Goal: Find contact information: Find contact information

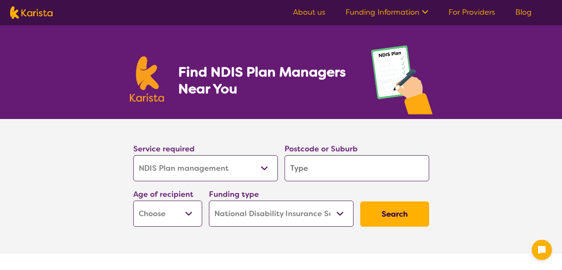
select select "NDIS Plan management"
select select "NDIS"
select select "NDIS Plan management"
select select "NDIS"
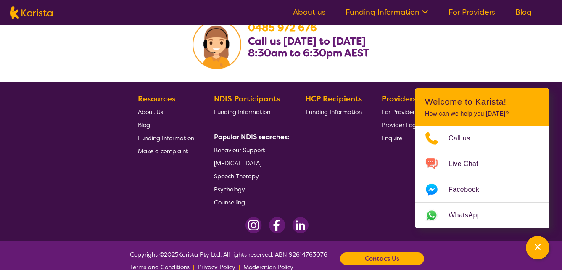
scroll to position [1587, 0]
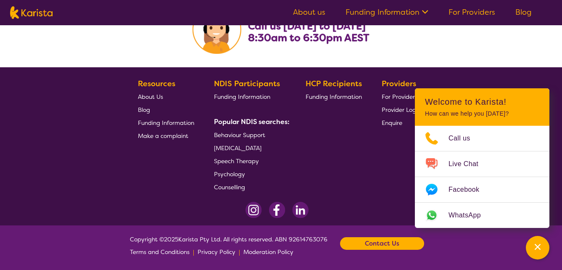
click at [390, 239] on b "Contact Us" at bounding box center [382, 243] width 34 height 13
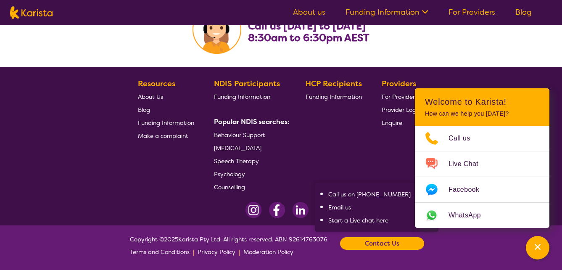
click at [344, 205] on link "Email us" at bounding box center [339, 207] width 23 height 8
click at [508, 37] on section "[PHONE_NUMBER] Call us [DATE] to [DATE] 8:30am to 6:30pm AEST" at bounding box center [281, 26] width 562 height 82
drag, startPoint x: 370, startPoint y: 192, endPoint x: 341, endPoint y: 132, distance: 66.3
click at [341, 132] on div "HCP Recipients Funding Information" at bounding box center [336, 135] width 60 height 116
click at [377, 192] on link "Call us on [PHONE_NUMBER]" at bounding box center [369, 194] width 82 height 8
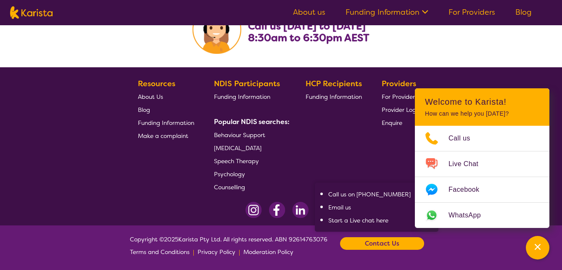
click at [545, 53] on section "[PHONE_NUMBER] Call us [DATE] to [DATE] 8:30am to 6:30pm AEST" at bounding box center [281, 26] width 562 height 82
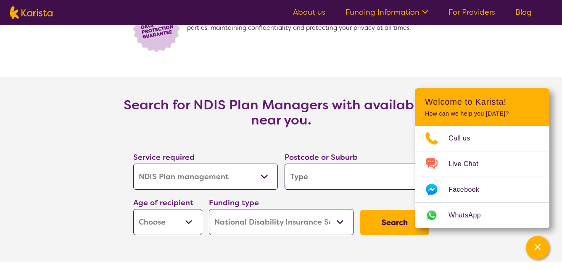
scroll to position [1300, 0]
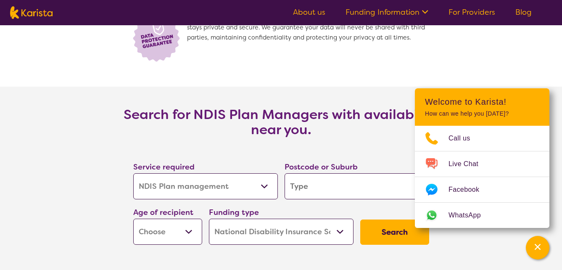
click at [330, 192] on input "search" at bounding box center [356, 186] width 145 height 26
type input "s"
type input "su"
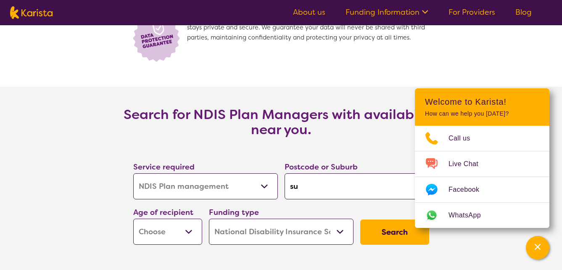
scroll to position [1318, 0]
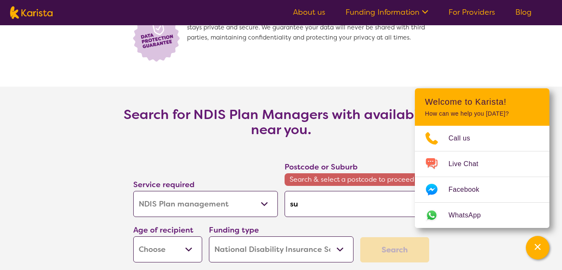
type input "sus"
type input "sush"
type input "sus"
type input "su"
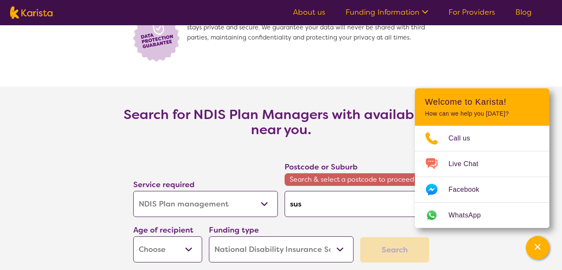
type input "su"
type input "sun"
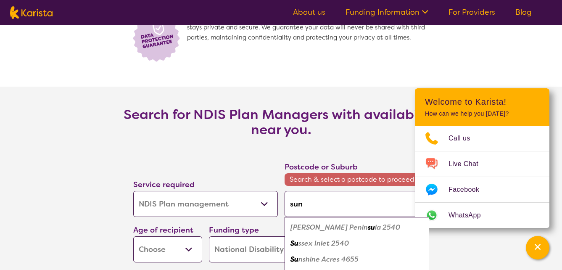
type input "suns"
type input "sunsh"
type input "sunshi"
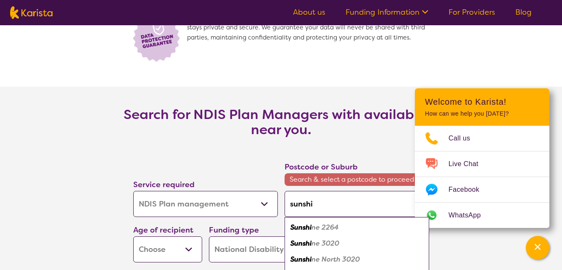
type input "sunsh"
type input "sunshn"
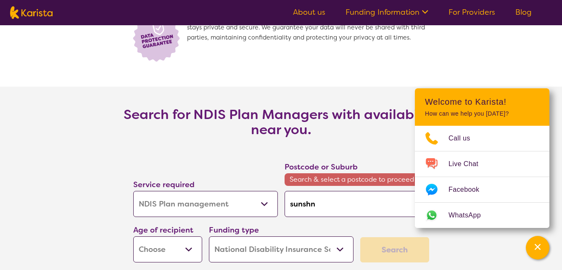
type input "sunsh"
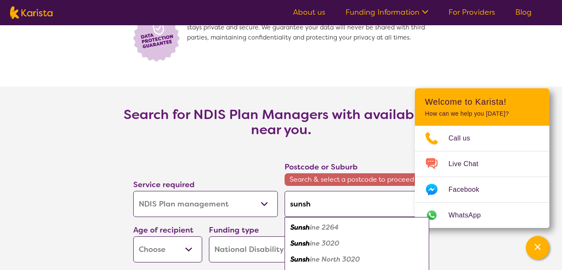
type input "sunshi"
type input "sunshin"
type input "sunshine"
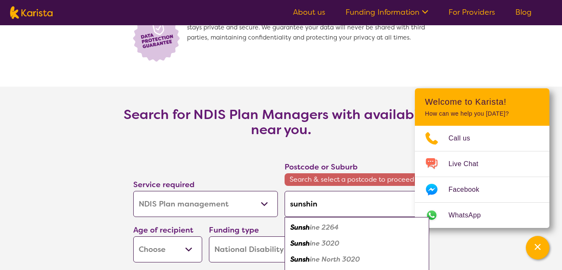
type input "sunshine"
type input "sunshine c"
type input "sunshine ca"
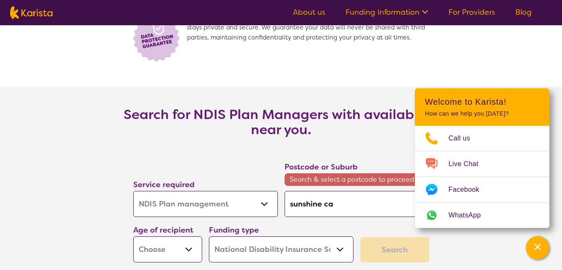
type input "sunshine c"
click at [335, 227] on em "oast Mc 4560" at bounding box center [348, 227] width 45 height 9
type input "4560"
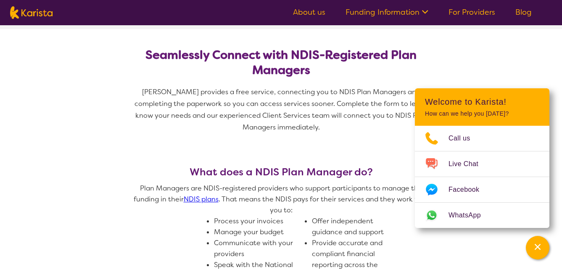
scroll to position [0, 0]
